Goal: Check status: Check status

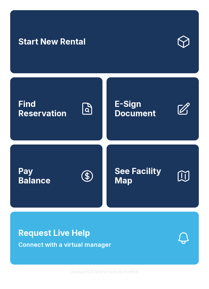
click at [88, 116] on icon at bounding box center [87, 109] width 14 height 14
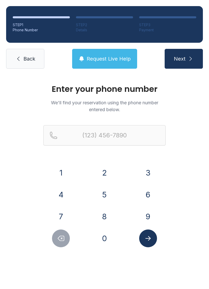
click at [107, 172] on button "2" at bounding box center [104, 173] width 18 height 18
click at [107, 198] on button "5" at bounding box center [104, 195] width 18 height 18
click at [108, 174] on button "2" at bounding box center [104, 173] width 18 height 18
click at [149, 213] on button "9" at bounding box center [148, 217] width 18 height 18
click at [103, 197] on button "5" at bounding box center [104, 195] width 18 height 18
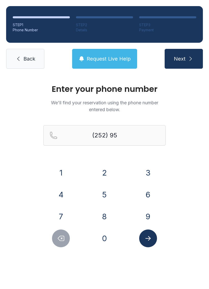
click at [102, 194] on button "5" at bounding box center [104, 195] width 18 height 18
click at [107, 242] on button "0" at bounding box center [104, 239] width 18 height 18
click at [150, 221] on button "9" at bounding box center [148, 217] width 18 height 18
click at [108, 198] on button "5" at bounding box center [104, 195] width 18 height 18
click at [70, 216] on button "7" at bounding box center [61, 217] width 18 height 18
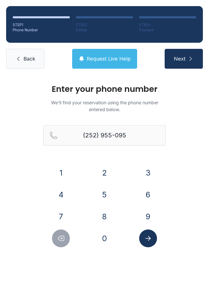
type input "[PHONE_NUMBER]"
click at [150, 239] on icon "Submit lookup form" at bounding box center [147, 238] width 5 height 5
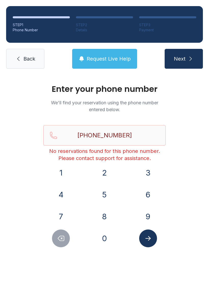
click at [26, 62] on span "Back" at bounding box center [29, 58] width 12 height 7
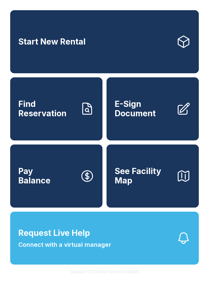
click at [80, 183] on icon at bounding box center [87, 176] width 14 height 14
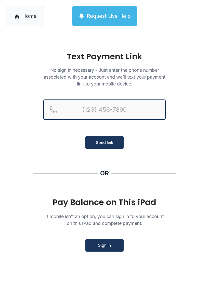
click at [131, 107] on input "Reservation phone number" at bounding box center [104, 110] width 122 height 20
type input "[PHONE_NUMBER]"
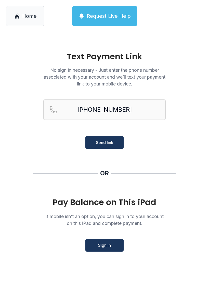
click at [112, 144] on span "Send link" at bounding box center [105, 142] width 18 height 6
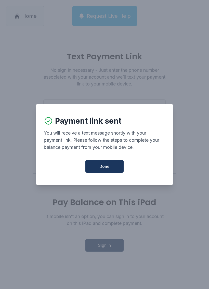
click at [103, 170] on span "Done" at bounding box center [104, 166] width 10 height 6
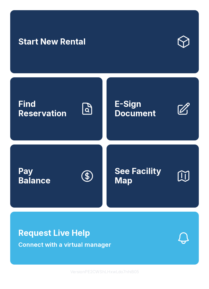
click at [51, 118] on span "Find Reservation" at bounding box center [47, 109] width 58 height 19
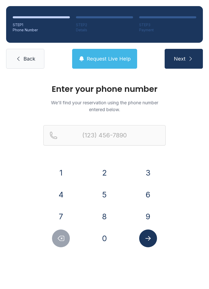
click at [98, 174] on button "2" at bounding box center [104, 173] width 18 height 18
click at [107, 199] on button "5" at bounding box center [104, 195] width 18 height 18
click at [103, 176] on button "2" at bounding box center [104, 173] width 18 height 18
click at [145, 221] on button "9" at bounding box center [148, 217] width 18 height 18
click at [103, 199] on button "5" at bounding box center [104, 195] width 18 height 18
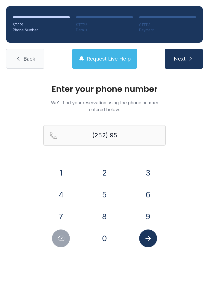
click at [102, 198] on button "5" at bounding box center [104, 195] width 18 height 18
click at [107, 247] on button "0" at bounding box center [104, 239] width 18 height 18
click at [145, 218] on button "9" at bounding box center [148, 217] width 18 height 18
click at [103, 196] on button "5" at bounding box center [104, 195] width 18 height 18
click at [60, 216] on button "7" at bounding box center [61, 217] width 18 height 18
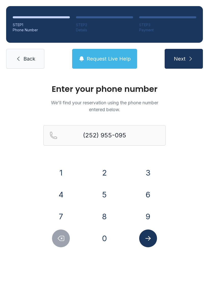
type input "[PHONE_NUMBER]"
click at [145, 242] on icon "Submit lookup form" at bounding box center [148, 239] width 8 height 8
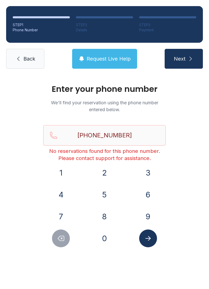
click at [34, 58] on span "Back" at bounding box center [29, 58] width 12 height 7
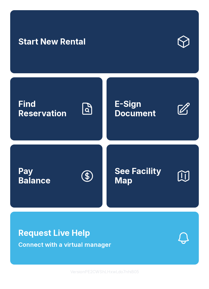
click at [159, 241] on button "Request Live Help Connect with a virtual manager" at bounding box center [104, 238] width 188 height 53
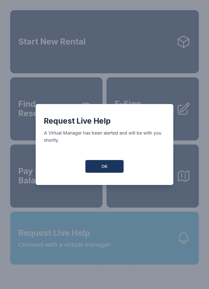
click at [119, 166] on button "OK" at bounding box center [104, 166] width 38 height 13
